Goal: Transaction & Acquisition: Purchase product/service

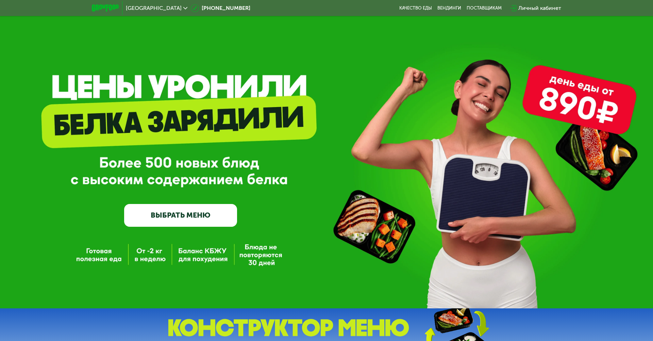
click at [138, 8] on span "Москва" at bounding box center [154, 7] width 56 height 5
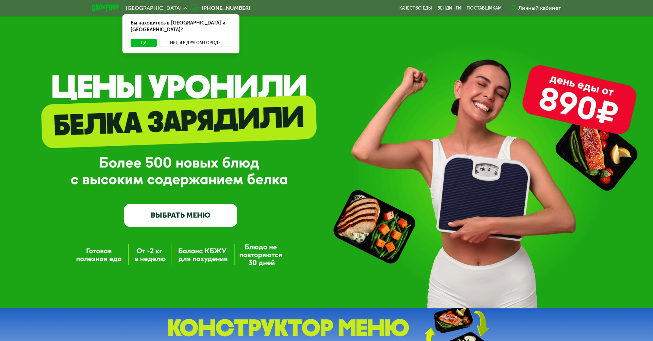
click at [195, 39] on button "Нет, я в другом городе" at bounding box center [196, 43] width 72 height 8
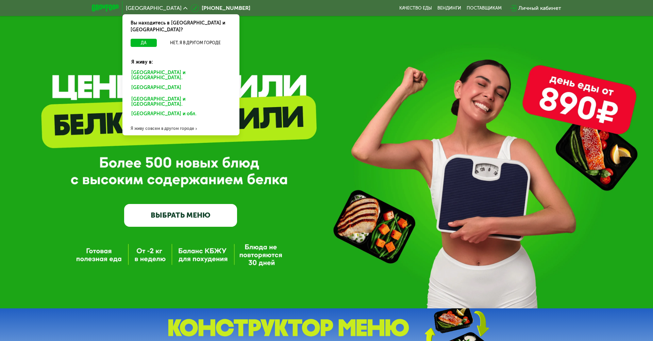
click at [181, 83] on div "Санкт-Петербурге и обл." at bounding box center [180, 88] width 106 height 11
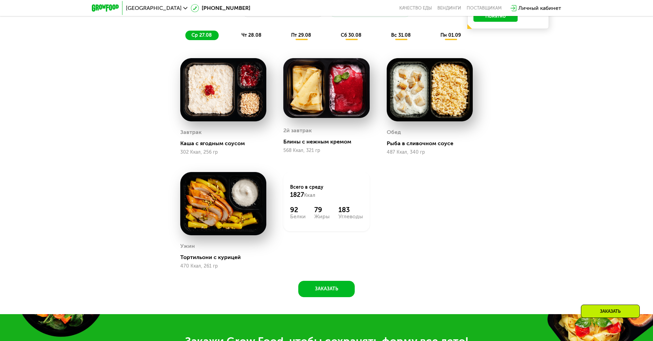
scroll to position [476, 0]
click at [201, 34] on span "ср 27.08" at bounding box center [201, 35] width 20 height 6
click at [251, 34] on span "чт 28.08" at bounding box center [251, 35] width 20 height 6
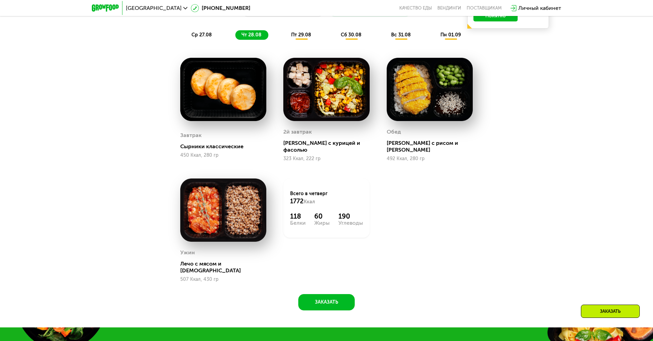
click at [301, 34] on span "пт 29.08" at bounding box center [301, 35] width 20 height 6
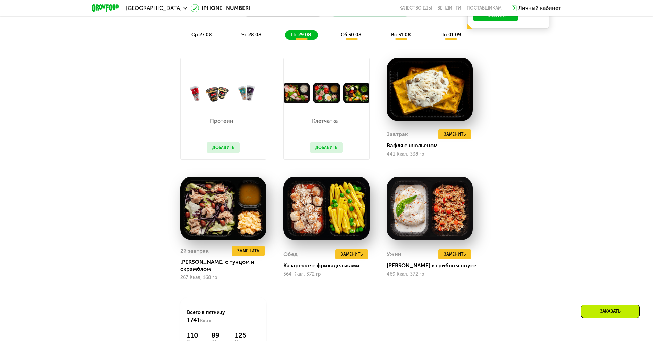
click at [351, 34] on span "сб 30.08" at bounding box center [351, 35] width 21 height 6
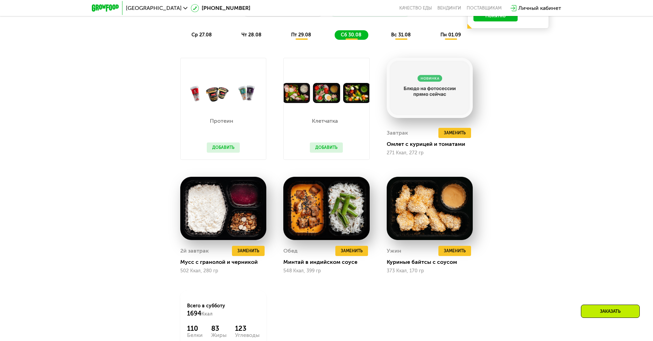
click at [401, 34] on span "вс 31.08" at bounding box center [401, 35] width 20 height 6
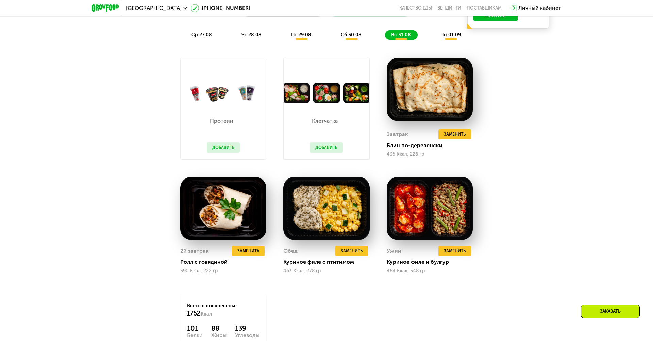
click at [451, 34] on span "пн 01.09" at bounding box center [450, 35] width 20 height 6
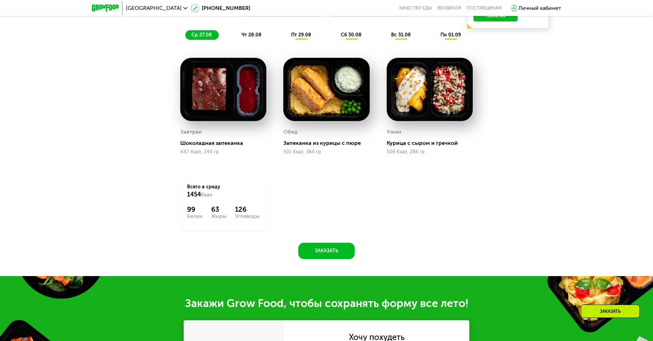
click at [201, 34] on span "ср 27.08" at bounding box center [201, 35] width 20 height 6
click at [251, 34] on span "чт 28.08" at bounding box center [251, 35] width 20 height 6
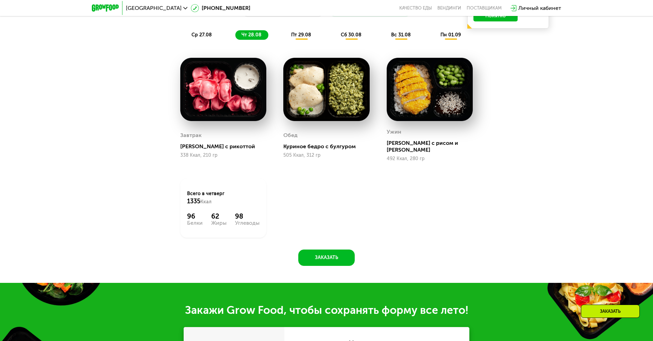
click at [301, 34] on span "пт 29.08" at bounding box center [301, 35] width 20 height 6
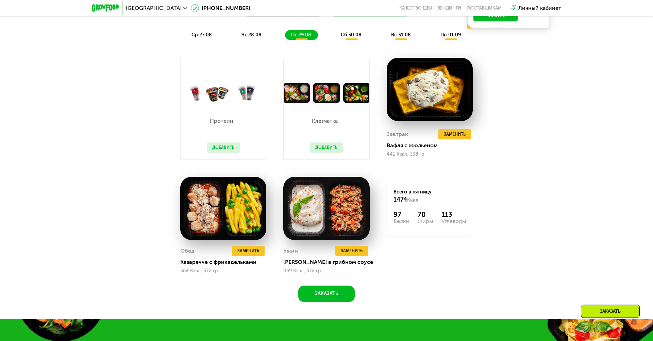
click at [351, 34] on span "сб 30.08" at bounding box center [351, 35] width 21 height 6
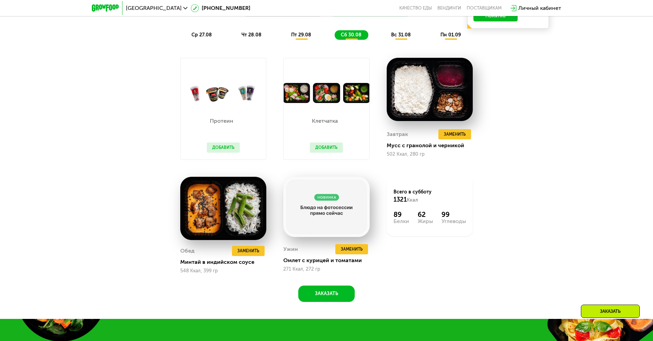
click at [401, 34] on span "вс 31.08" at bounding box center [401, 35] width 20 height 6
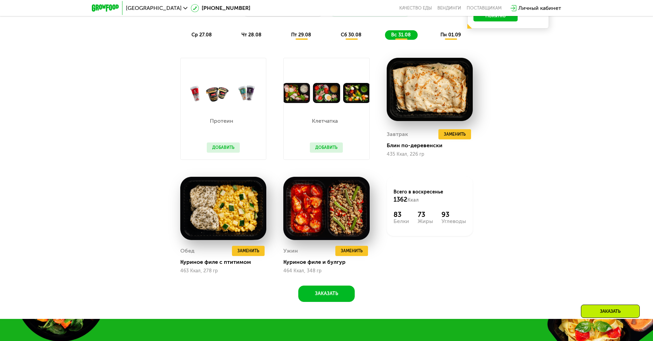
click at [451, 34] on span "пн 01.09" at bounding box center [450, 35] width 20 height 6
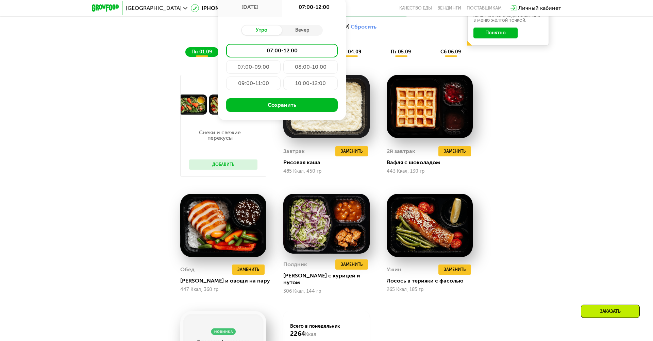
scroll to position [894, 0]
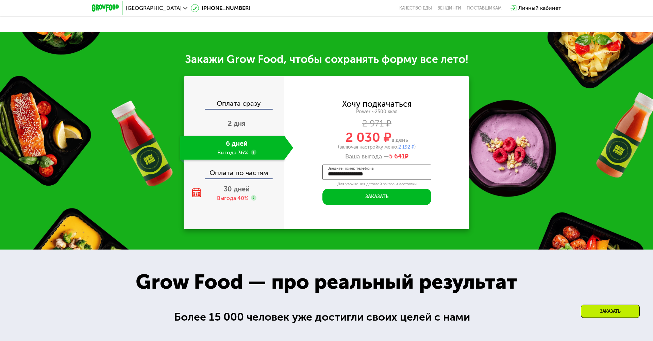
type input "**********"
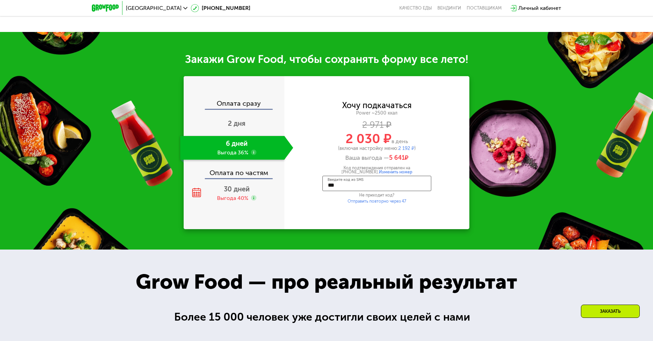
type input "****"
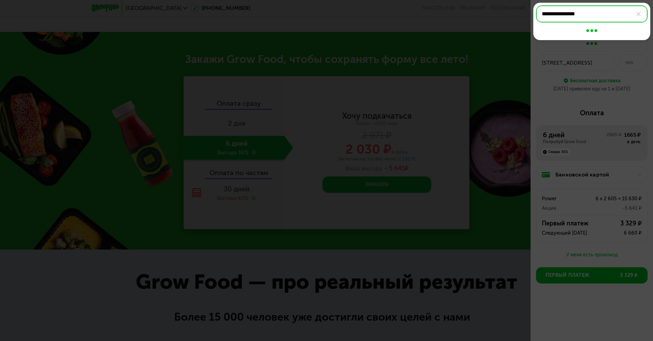
type input "**********"
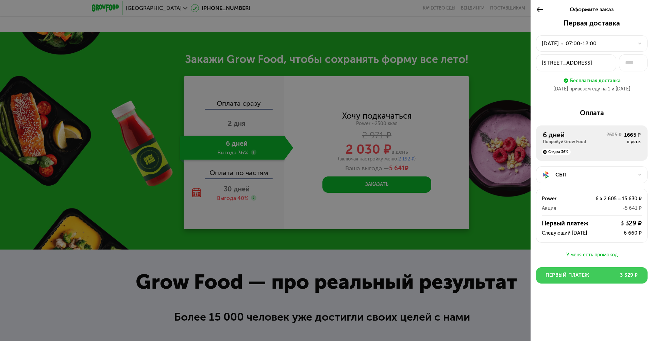
click at [592, 275] on button "Первый платеж 3 329 ₽" at bounding box center [592, 275] width 112 height 16
